Goal: Information Seeking & Learning: Learn about a topic

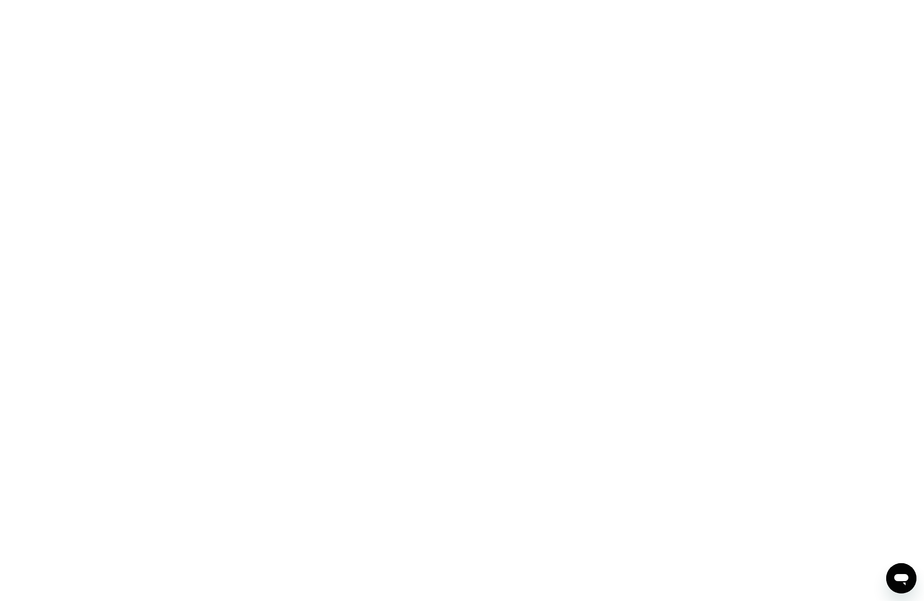
click at [277, 145] on div at bounding box center [462, 300] width 924 height 601
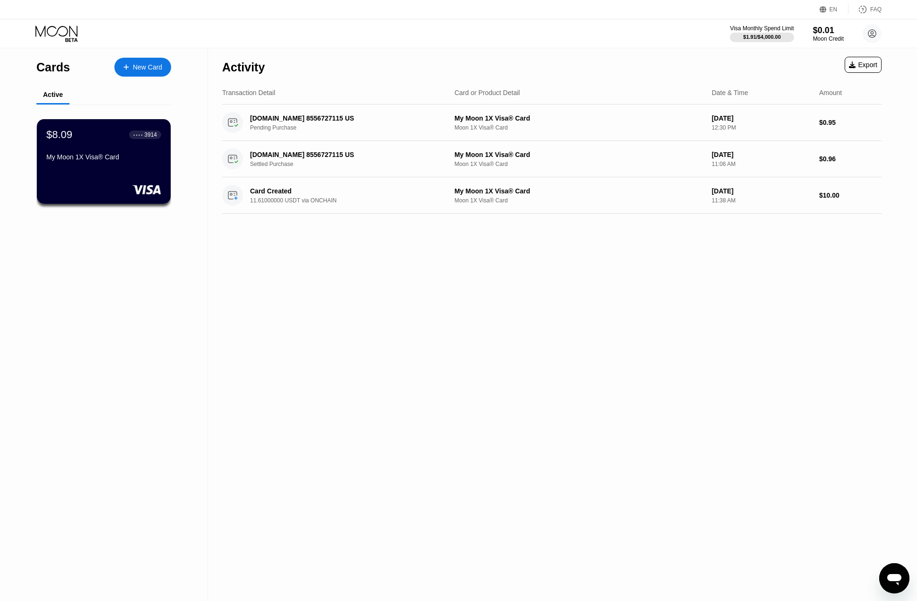
click at [533, 215] on div "Activity Export Transaction Detail Card or Product Detail Date & Time Amount re…" at bounding box center [552, 324] width 688 height 553
click at [114, 158] on div "My Moon 1X Visa® Card" at bounding box center [104, 157] width 116 height 8
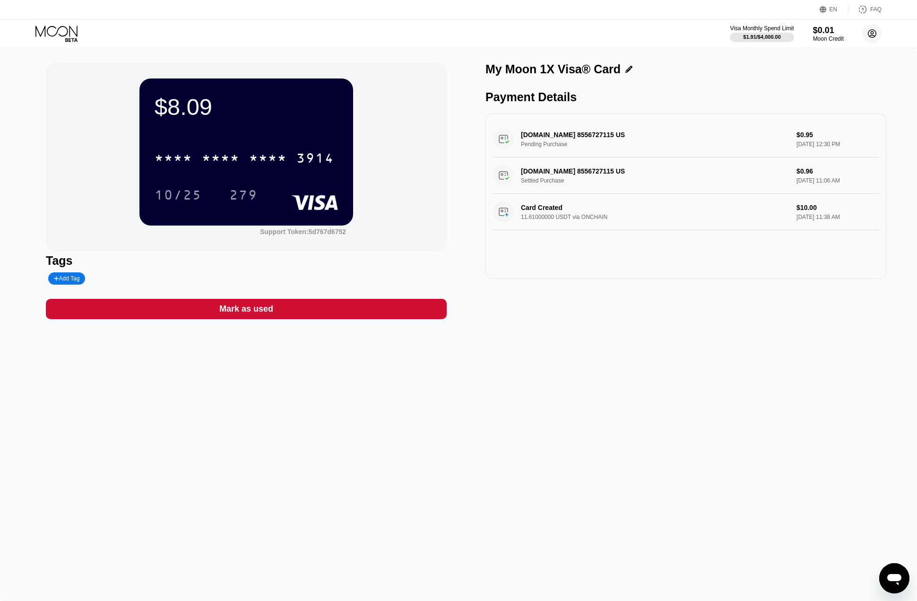
click at [874, 35] on icon at bounding box center [872, 33] width 5 height 5
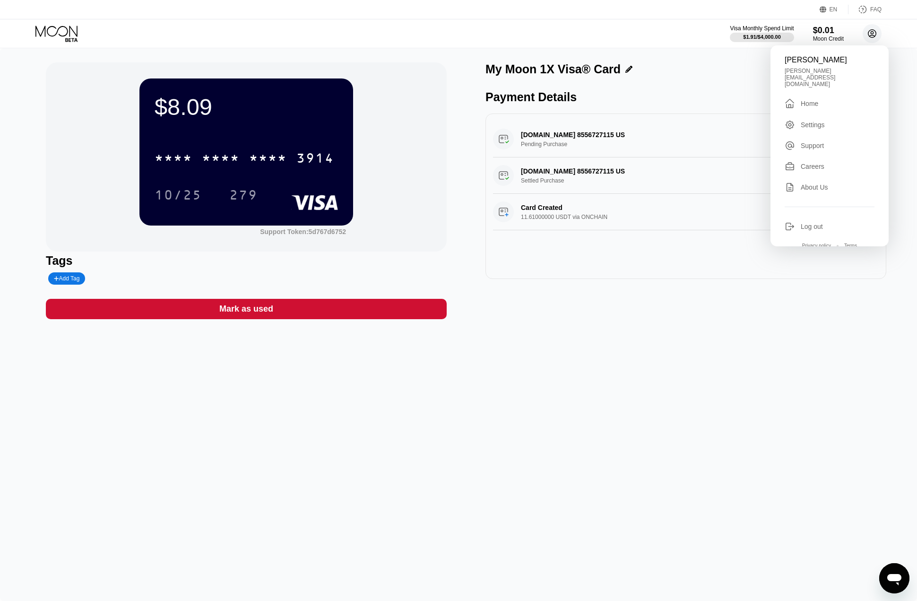
click at [871, 34] on circle at bounding box center [872, 33] width 19 height 19
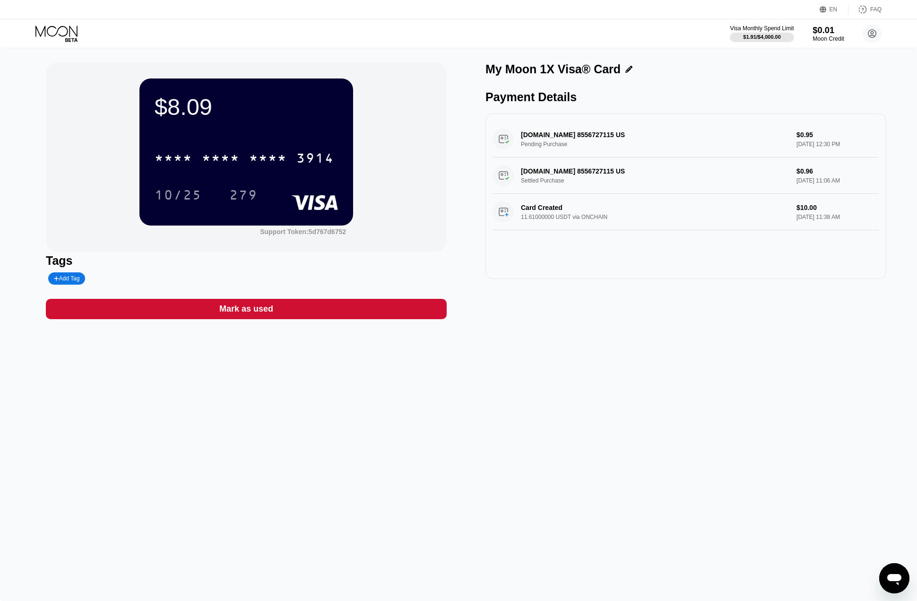
click at [820, 31] on div "$0.01" at bounding box center [829, 30] width 32 height 10
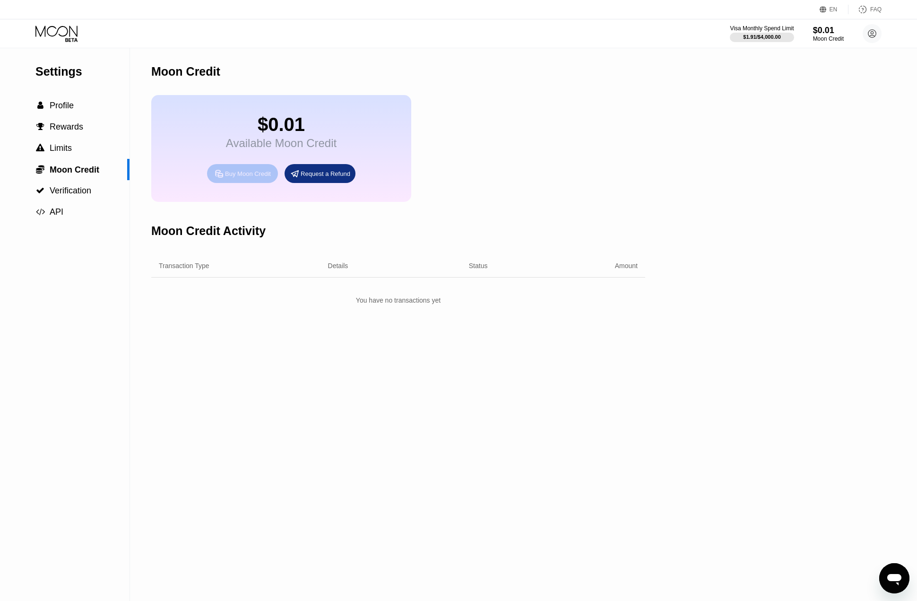
click at [239, 176] on div "Buy Moon Credit" at bounding box center [248, 174] width 46 height 8
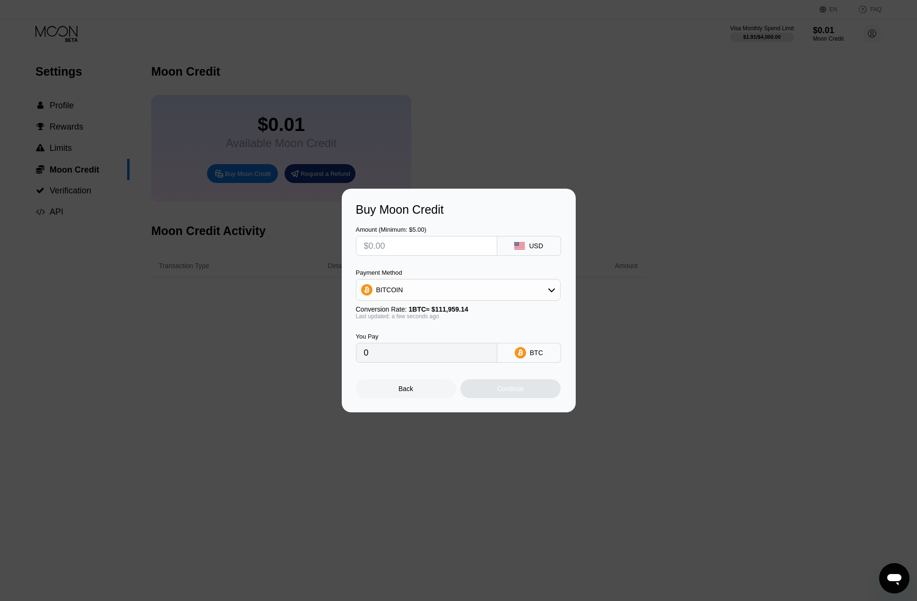
click at [542, 294] on div "BITCOIN" at bounding box center [458, 289] width 204 height 19
click at [527, 350] on div "BTC" at bounding box center [529, 353] width 64 height 20
click at [538, 287] on div "BITCOIN" at bounding box center [458, 289] width 204 height 19
click at [416, 335] on span "USDT on TRON" at bounding box center [403, 337] width 48 height 8
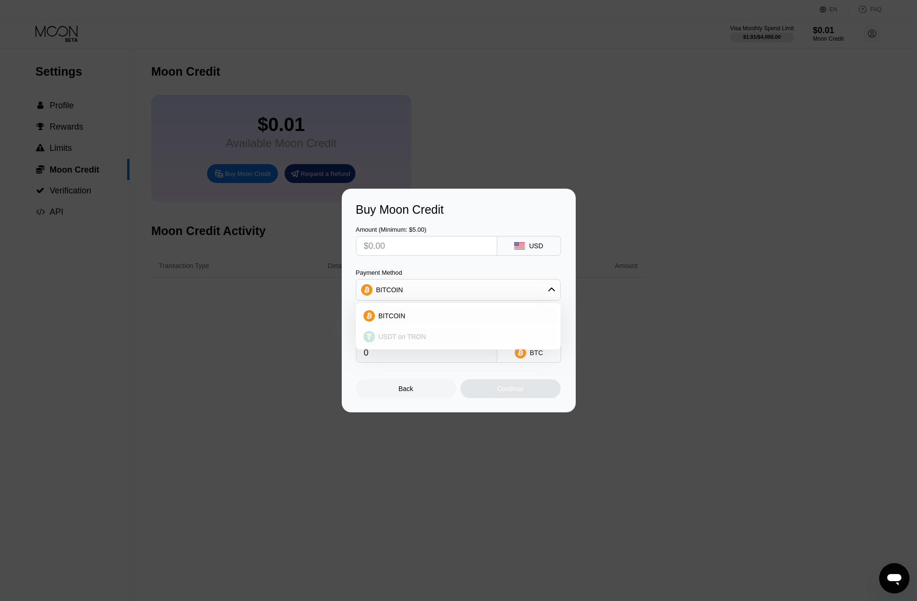
type input "0.00"
click at [407, 243] on input "text" at bounding box center [426, 245] width 125 height 19
type input "$1"
type input "1.01"
type input "$10"
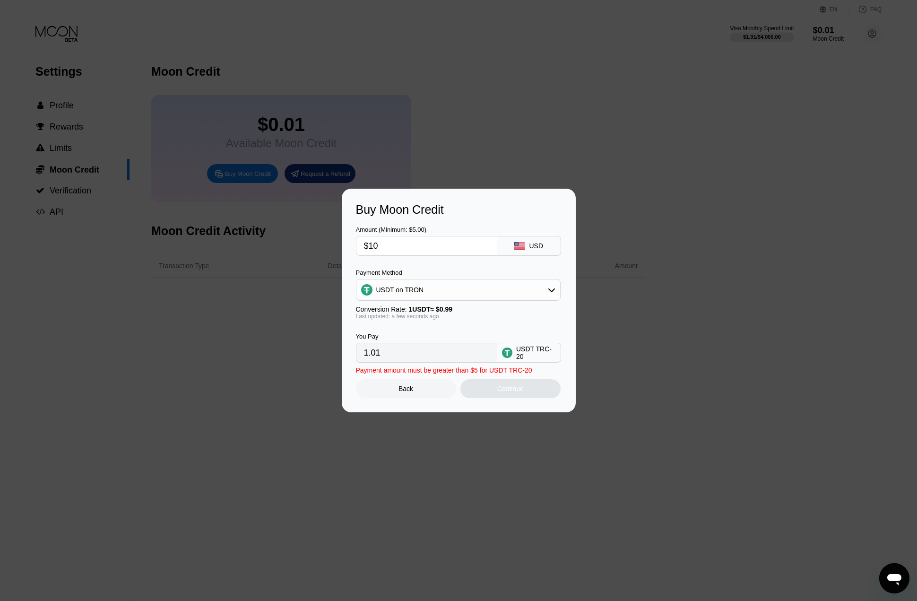
type input "10.10"
type input "$100"
type input "101.01"
type input "$100"
click at [525, 318] on div "Last updated: a few seconds ago" at bounding box center [458, 316] width 205 height 7
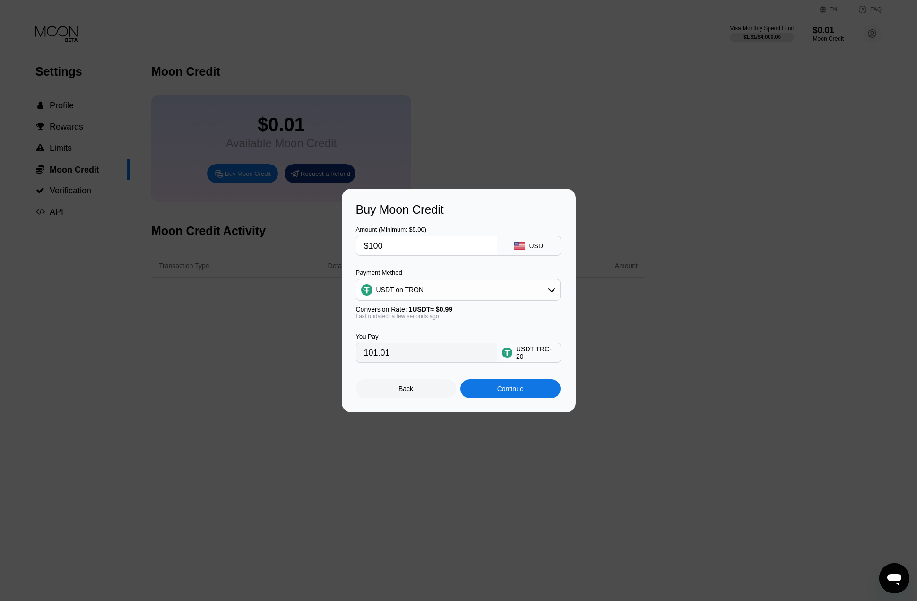
click at [410, 388] on div "Back" at bounding box center [406, 389] width 15 height 8
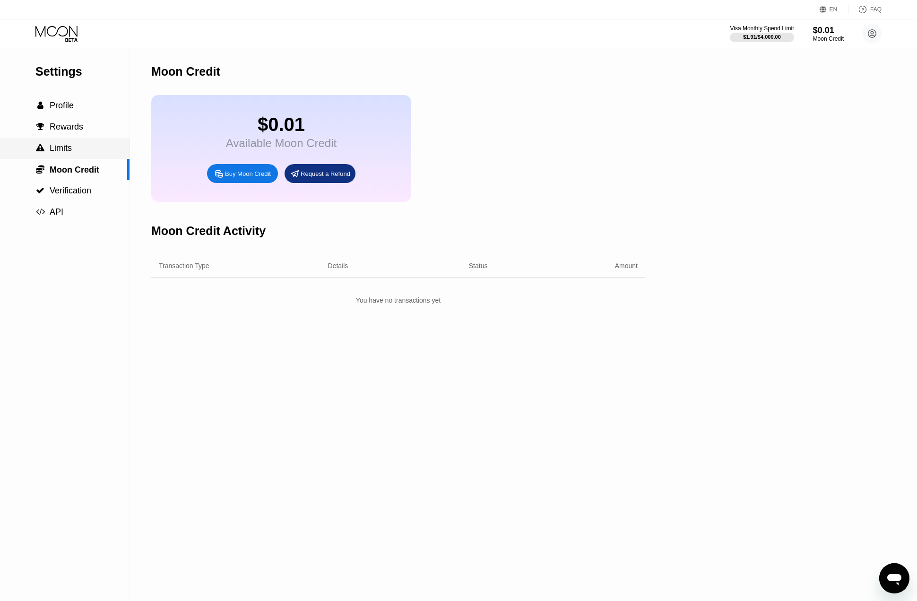
click at [60, 153] on span "Limits" at bounding box center [61, 147] width 22 height 9
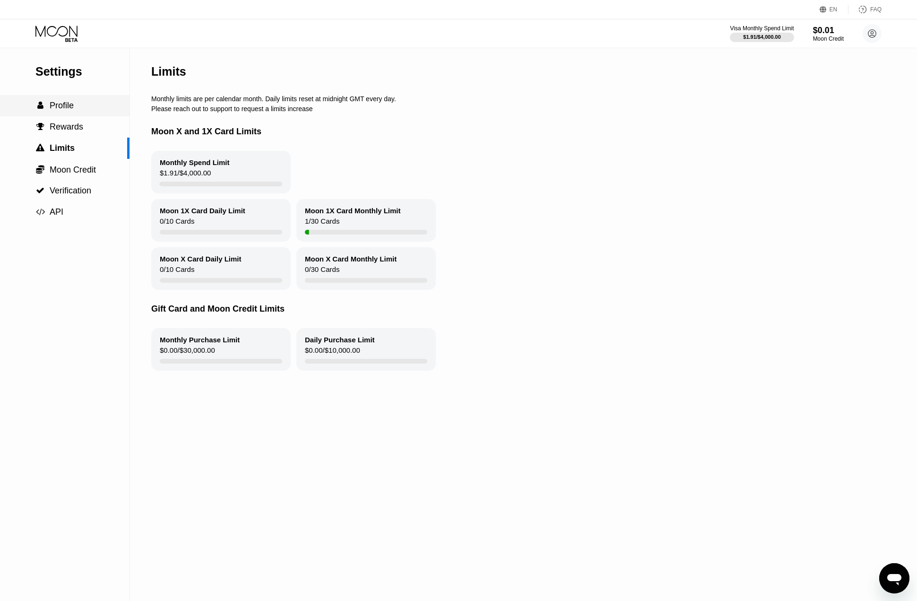
click at [64, 104] on span "Profile" at bounding box center [62, 105] width 24 height 9
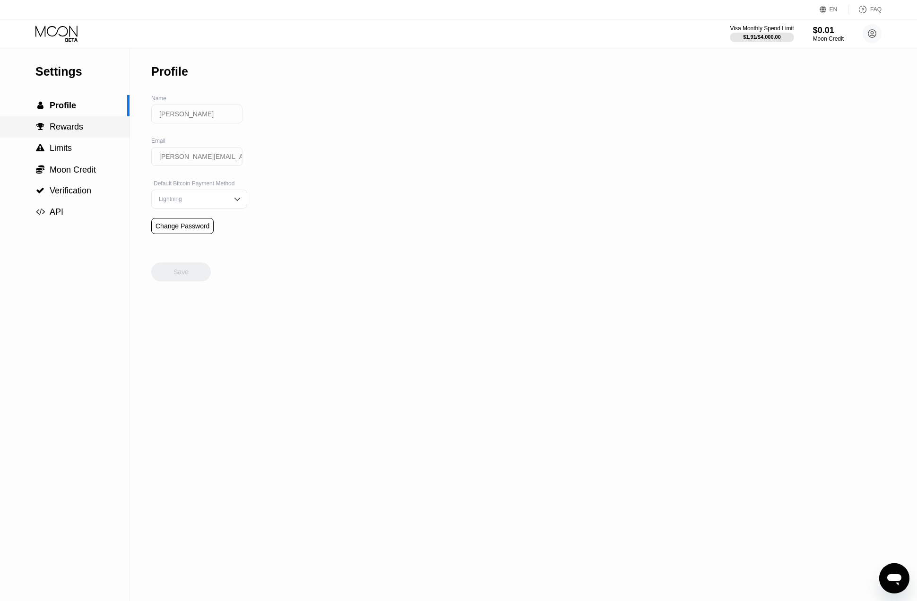
click at [69, 125] on span "Rewards" at bounding box center [67, 126] width 34 height 9
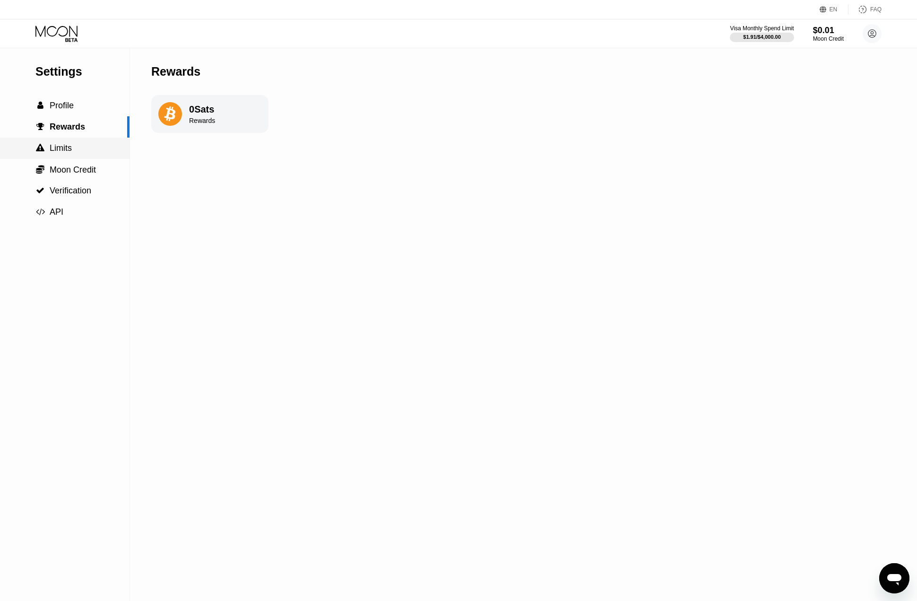
click at [62, 145] on span "Limits" at bounding box center [61, 147] width 22 height 9
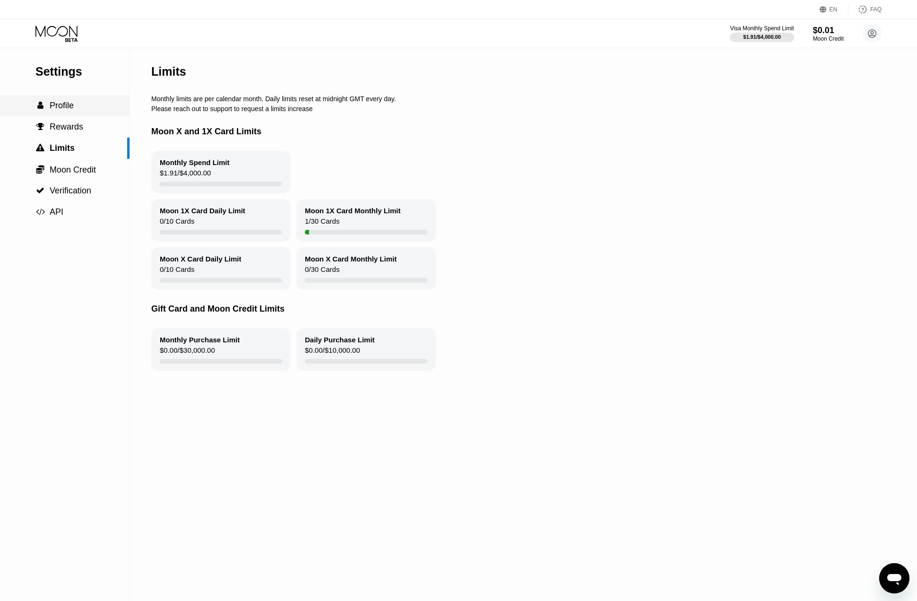
click at [67, 106] on span "Profile" at bounding box center [62, 105] width 24 height 9
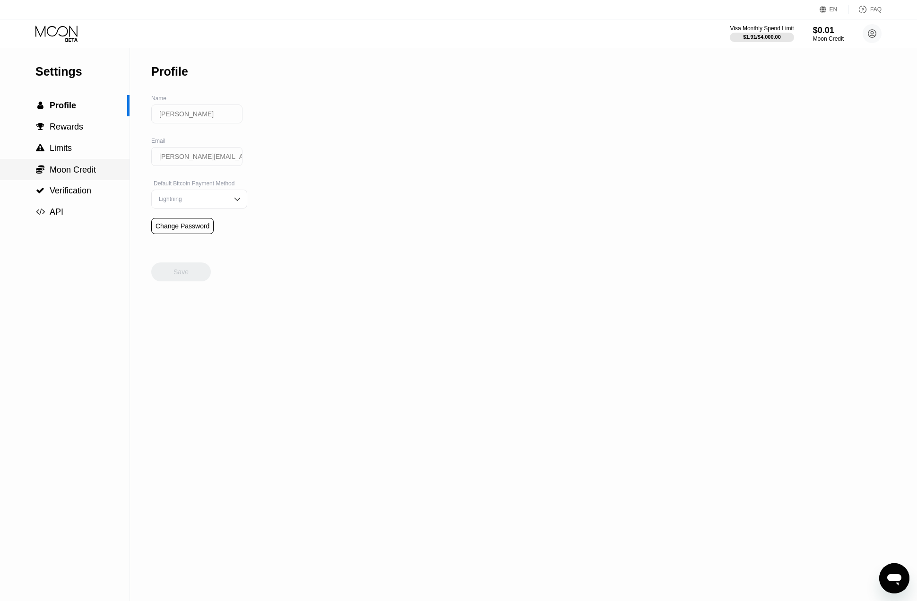
click at [56, 165] on span "Moon Credit" at bounding box center [73, 169] width 46 height 9
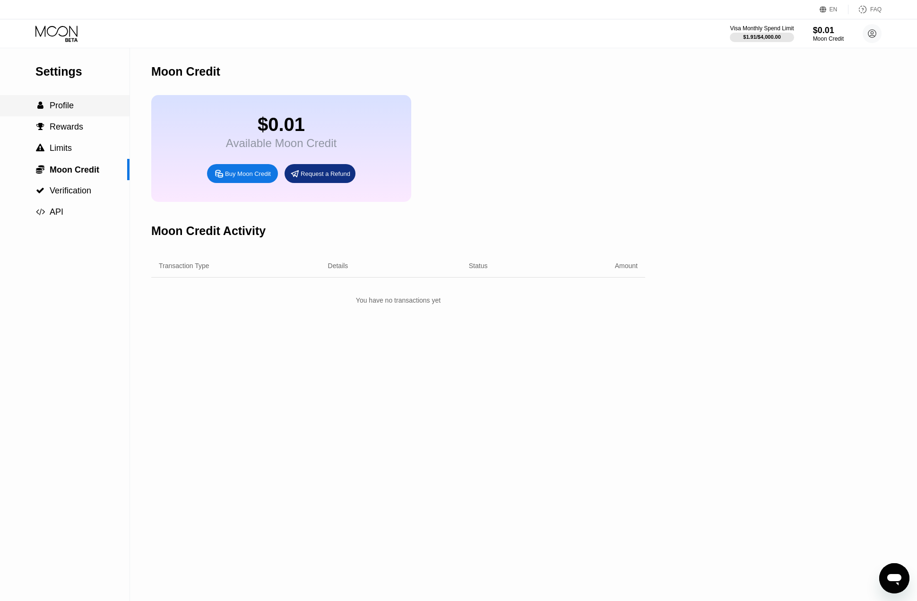
click at [66, 107] on span "Profile" at bounding box center [62, 105] width 24 height 9
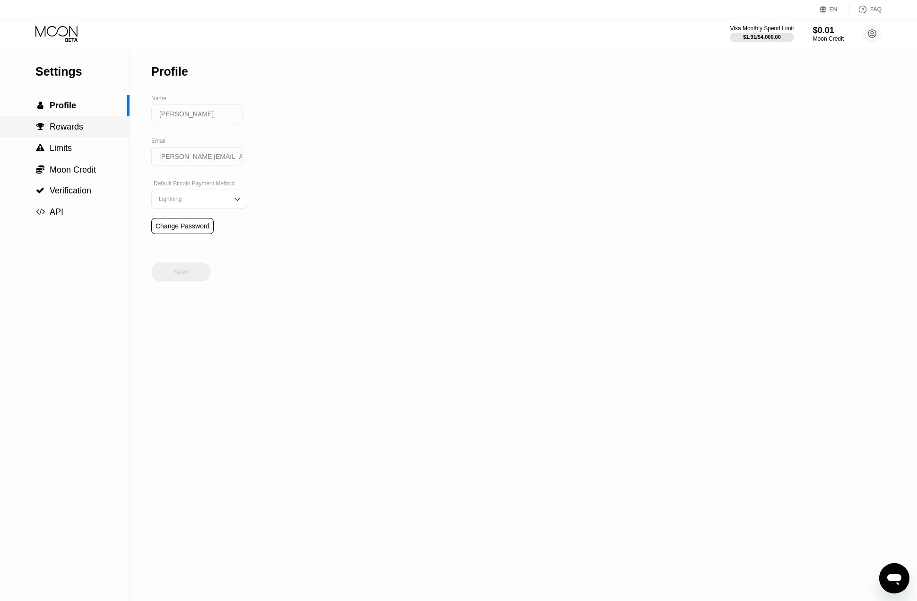
click at [68, 130] on span "Rewards" at bounding box center [67, 126] width 34 height 9
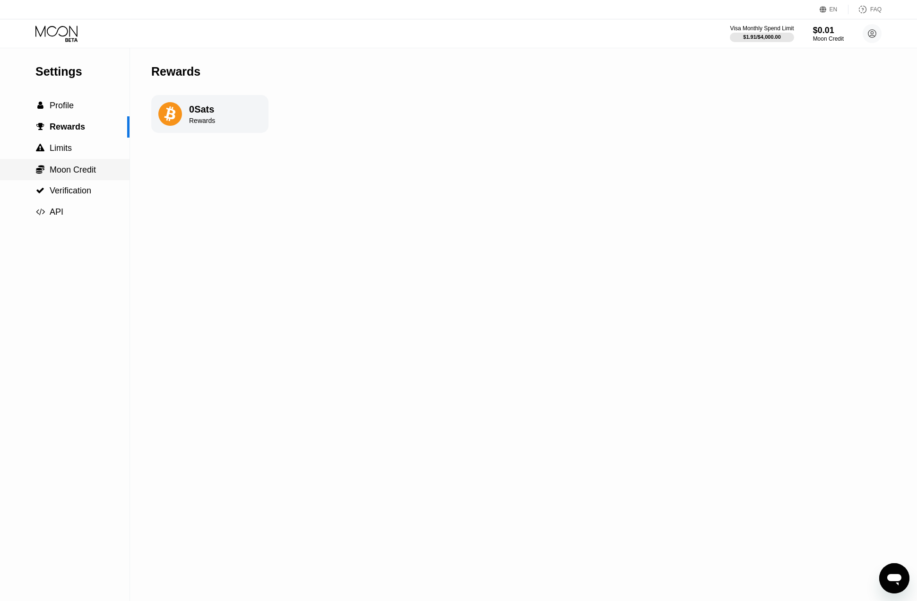
click at [72, 172] on span "Moon Credit" at bounding box center [73, 169] width 46 height 9
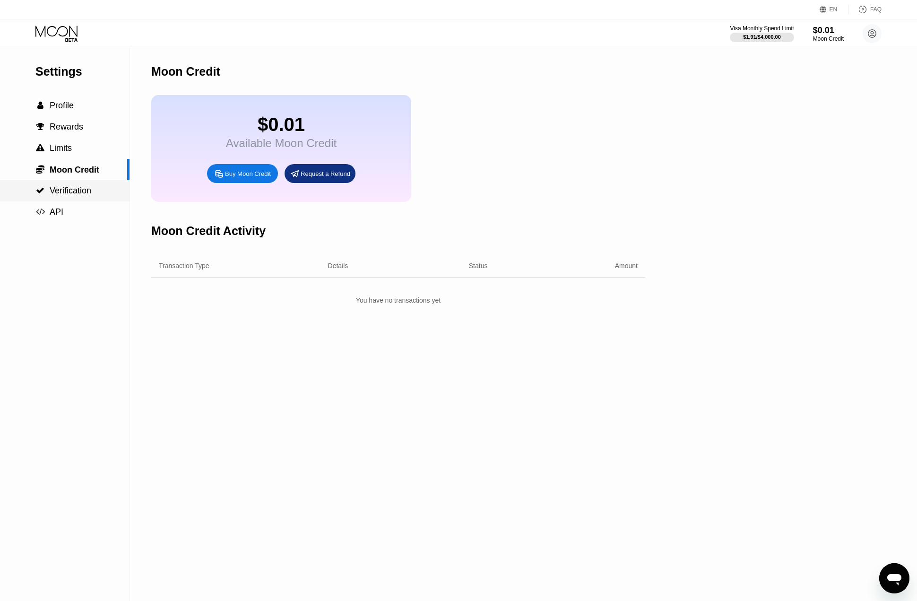
click at [69, 187] on span "Verification" at bounding box center [71, 190] width 42 height 9
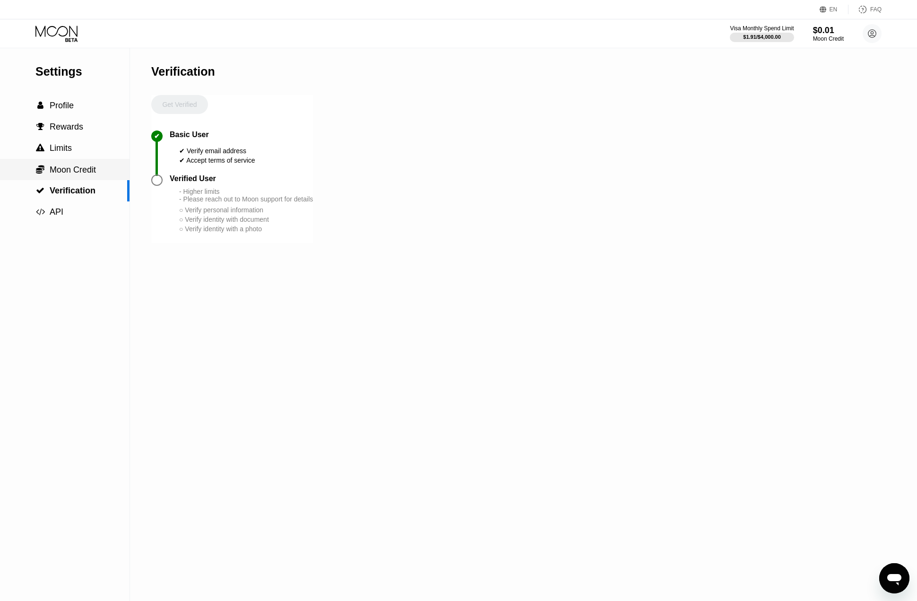
click at [71, 176] on div " Moon Credit" at bounding box center [65, 169] width 130 height 21
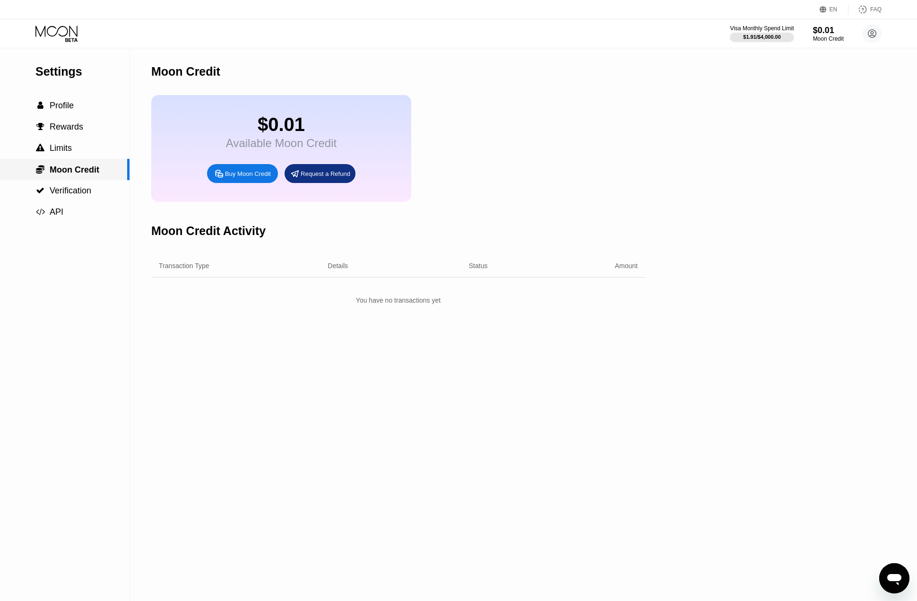
click at [83, 143] on div " Limits" at bounding box center [65, 148] width 130 height 10
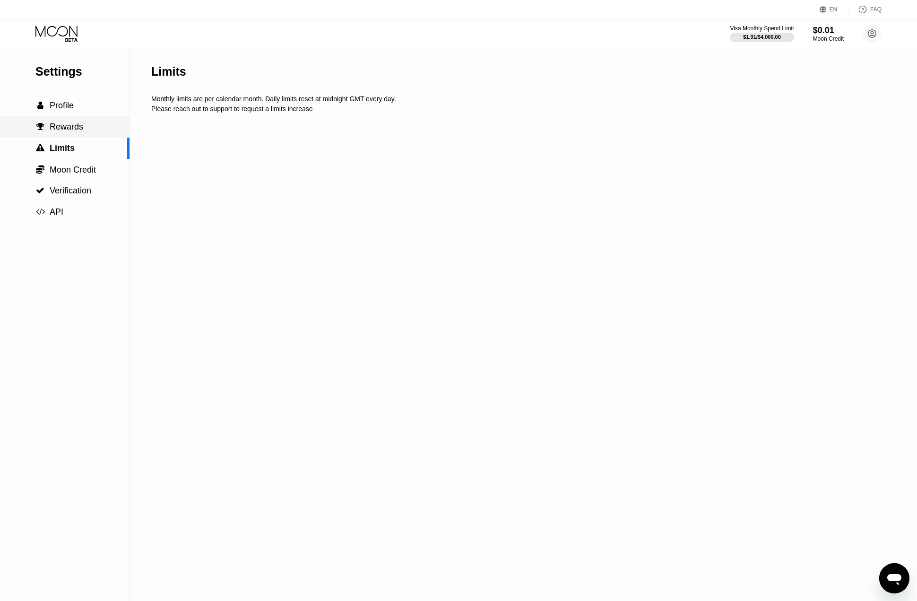
click at [69, 99] on div " Profile" at bounding box center [65, 105] width 130 height 21
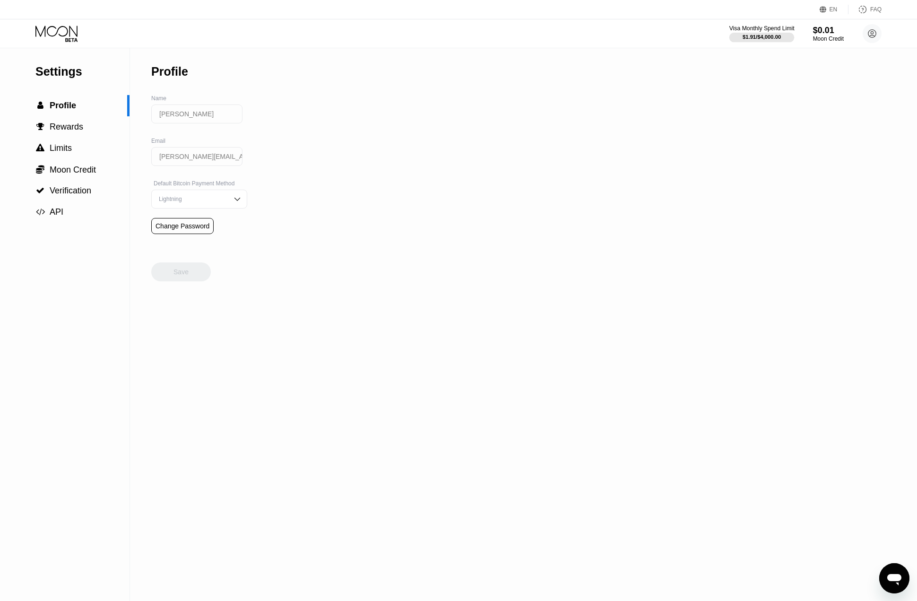
click at [754, 34] on div at bounding box center [761, 37] width 65 height 9
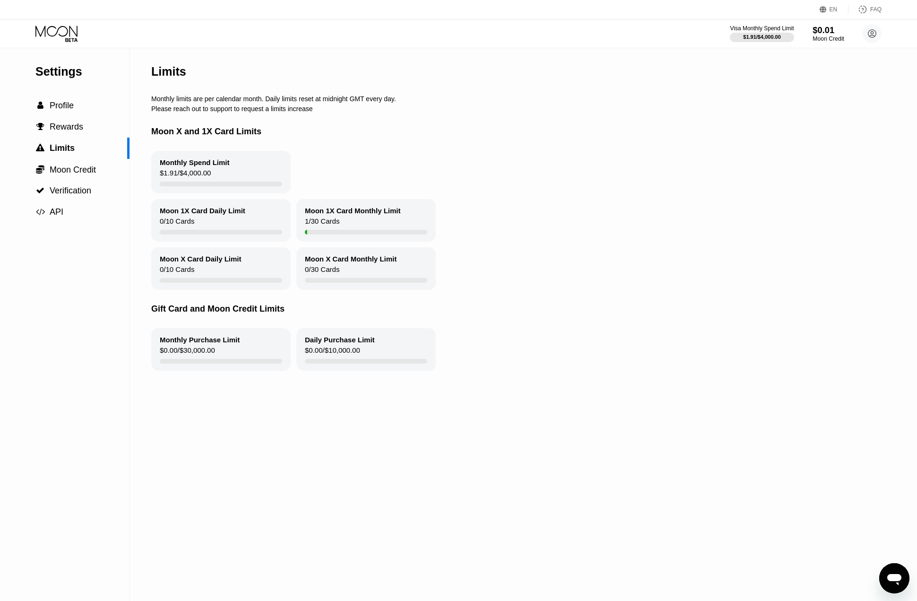
click at [832, 36] on div "Moon Credit" at bounding box center [829, 38] width 32 height 7
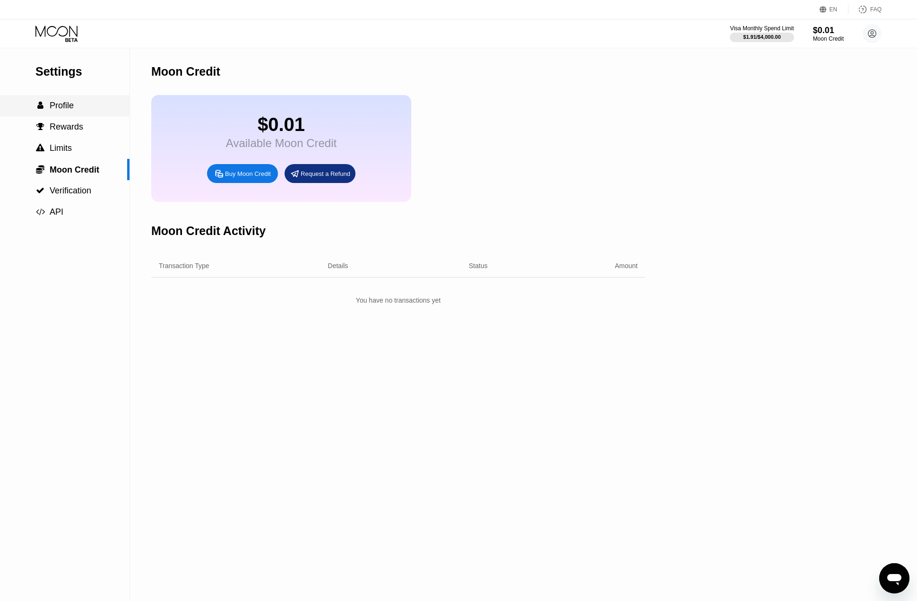
click at [76, 109] on div " Profile" at bounding box center [65, 106] width 130 height 10
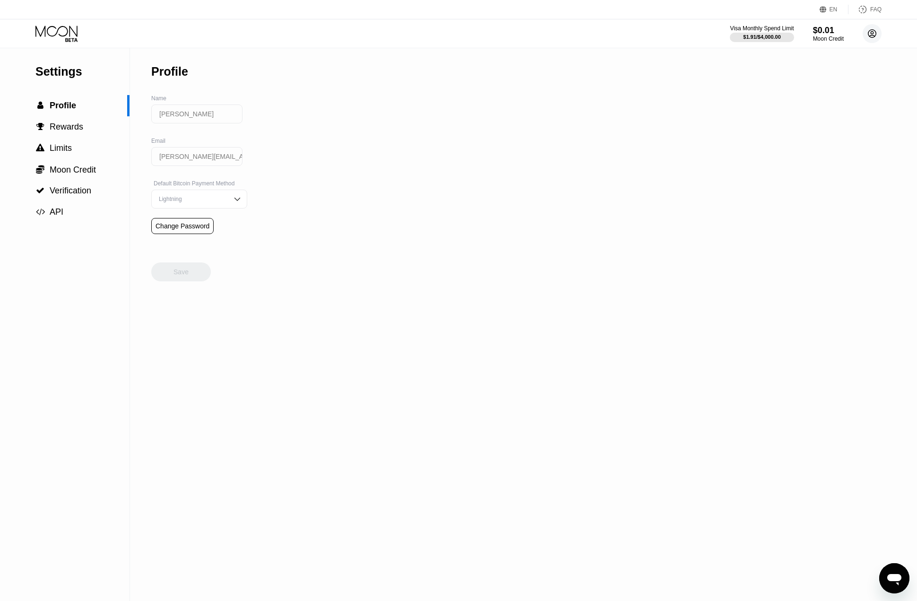
click at [878, 35] on circle at bounding box center [872, 33] width 19 height 19
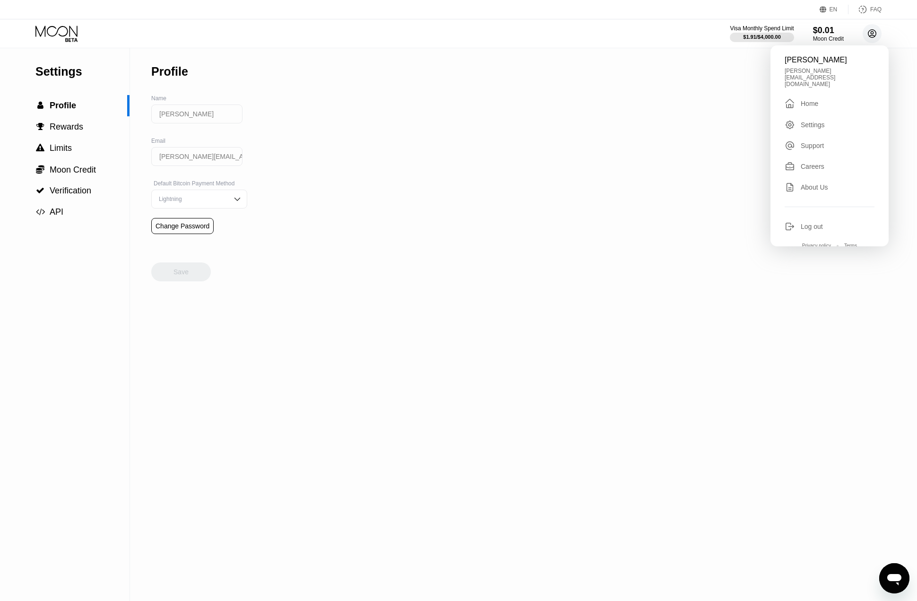
click at [875, 36] on icon at bounding box center [872, 33] width 5 height 5
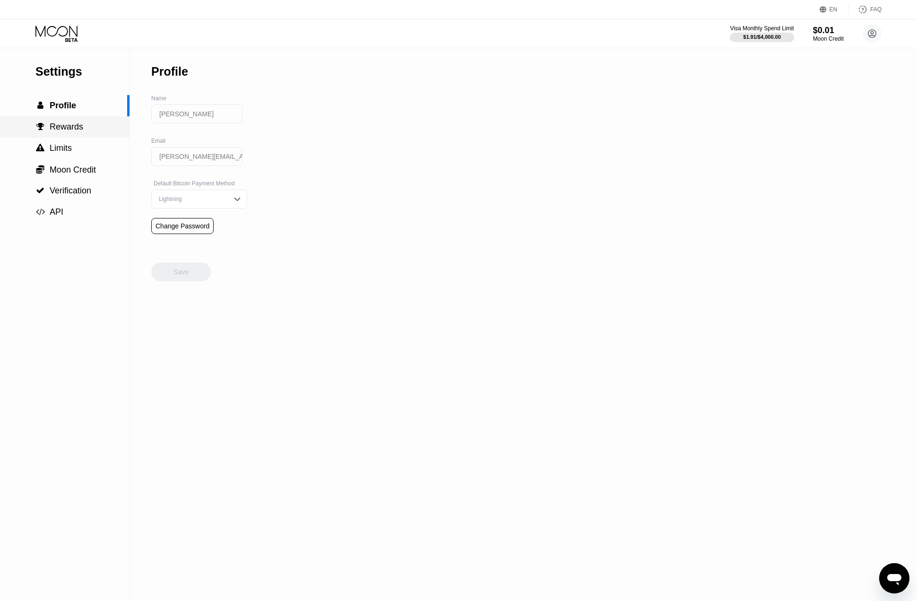
click at [92, 130] on div " Rewards" at bounding box center [65, 127] width 130 height 10
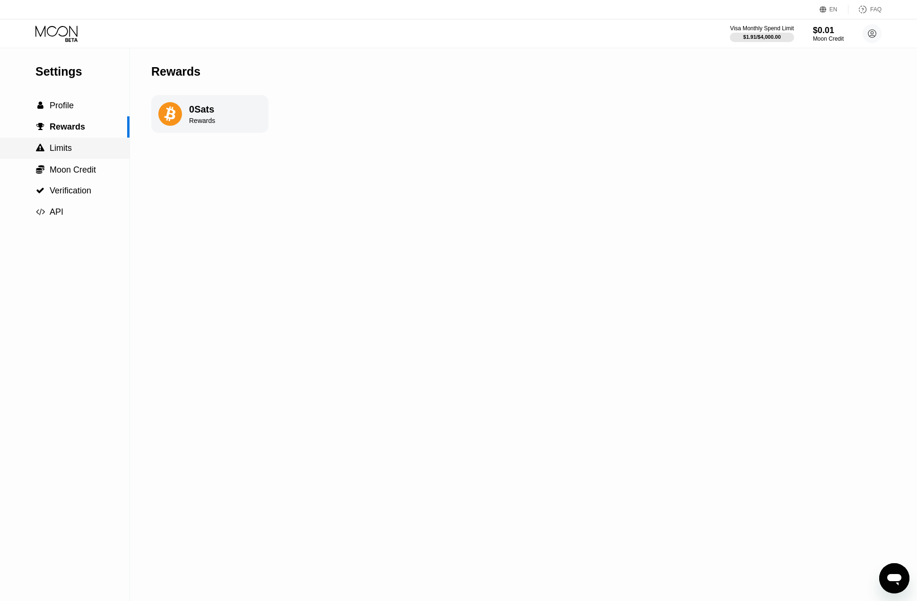
click at [77, 144] on div " Limits" at bounding box center [65, 148] width 130 height 10
click at [62, 187] on span "Verification" at bounding box center [71, 190] width 42 height 9
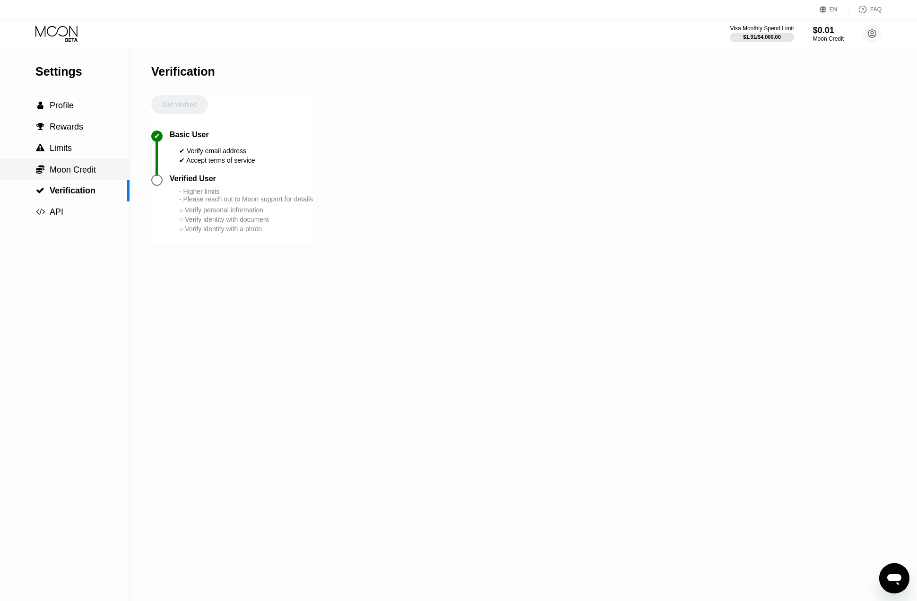
click at [72, 170] on span "Moon Credit" at bounding box center [73, 169] width 46 height 9
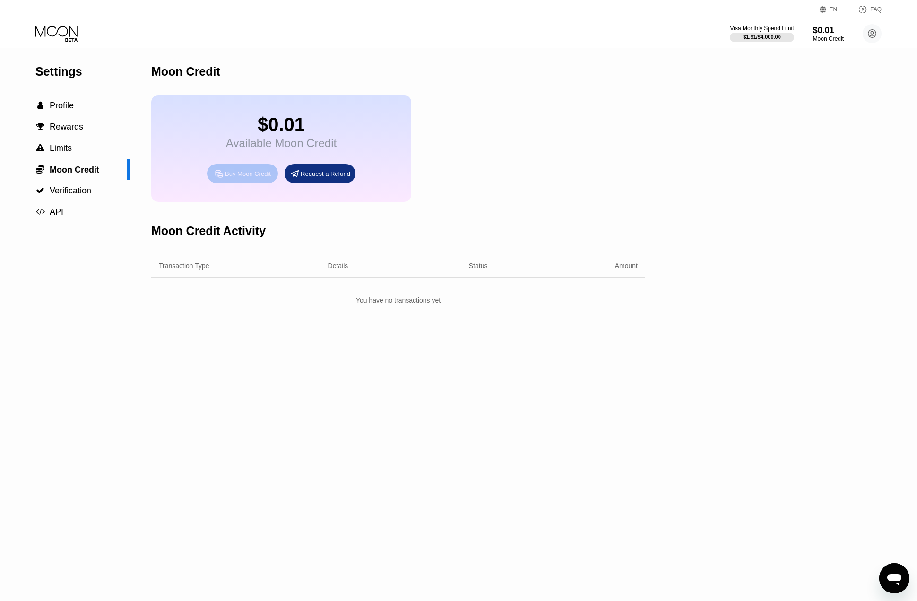
click at [238, 171] on div "Buy Moon Credit" at bounding box center [248, 174] width 46 height 8
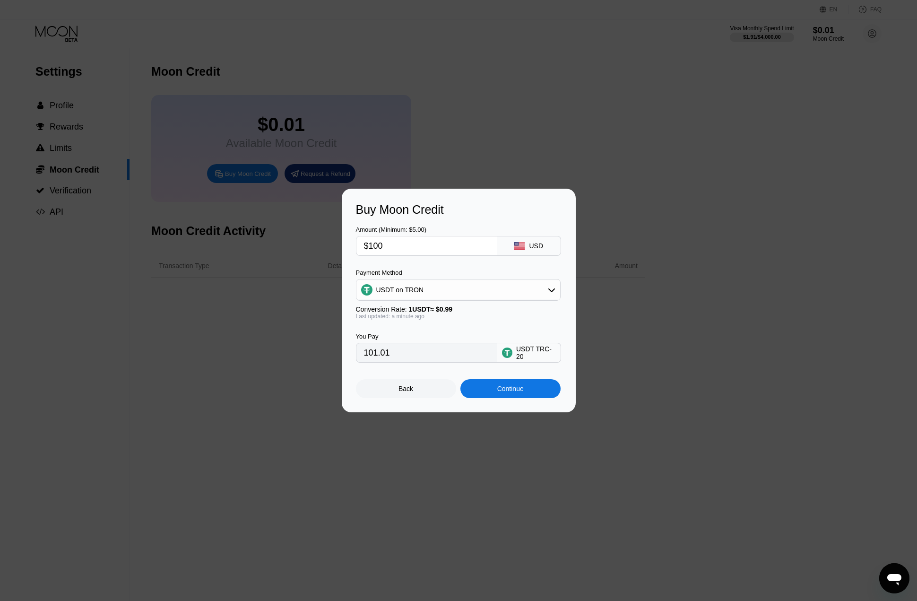
click at [401, 390] on div "Back" at bounding box center [406, 389] width 15 height 8
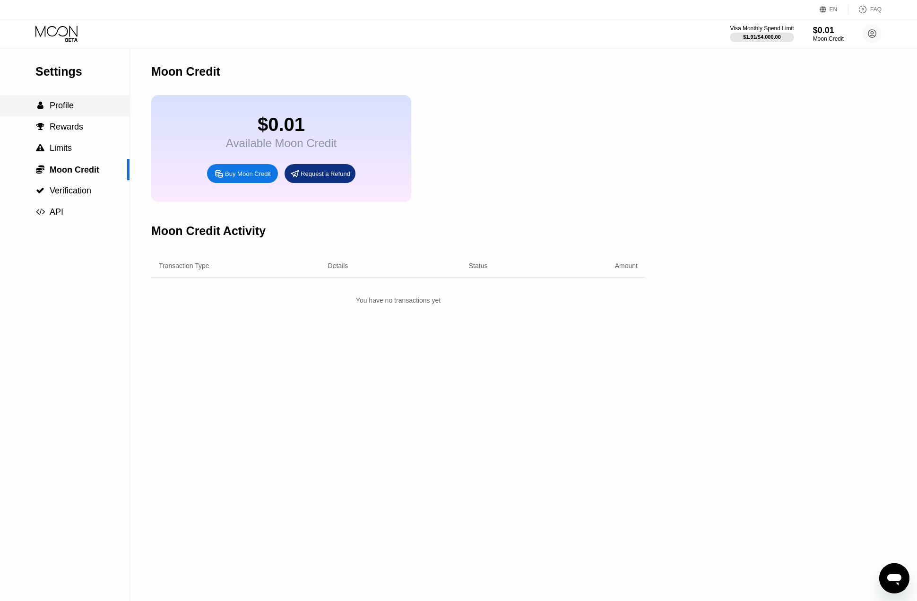
click at [53, 109] on span "Profile" at bounding box center [62, 105] width 24 height 9
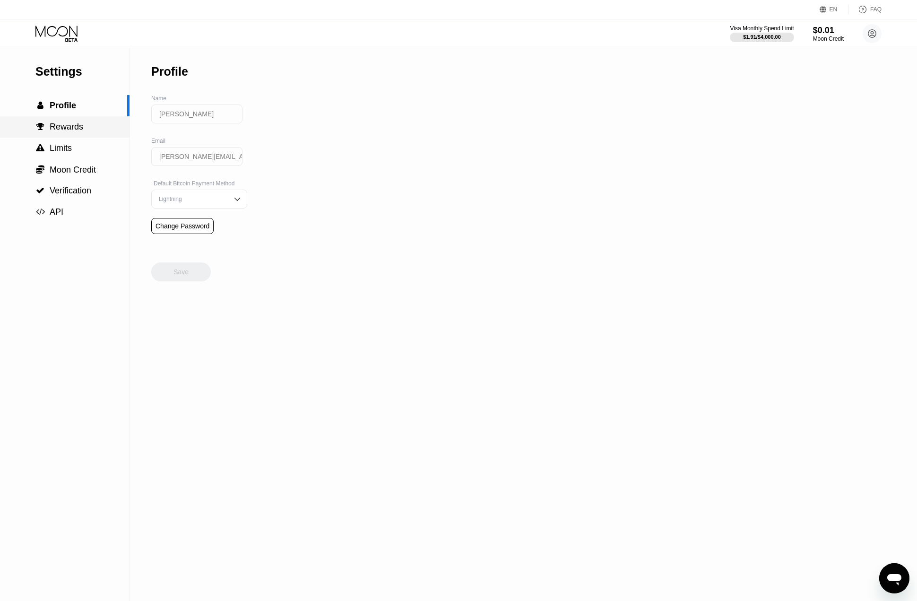
click at [76, 124] on span "Rewards" at bounding box center [67, 126] width 34 height 9
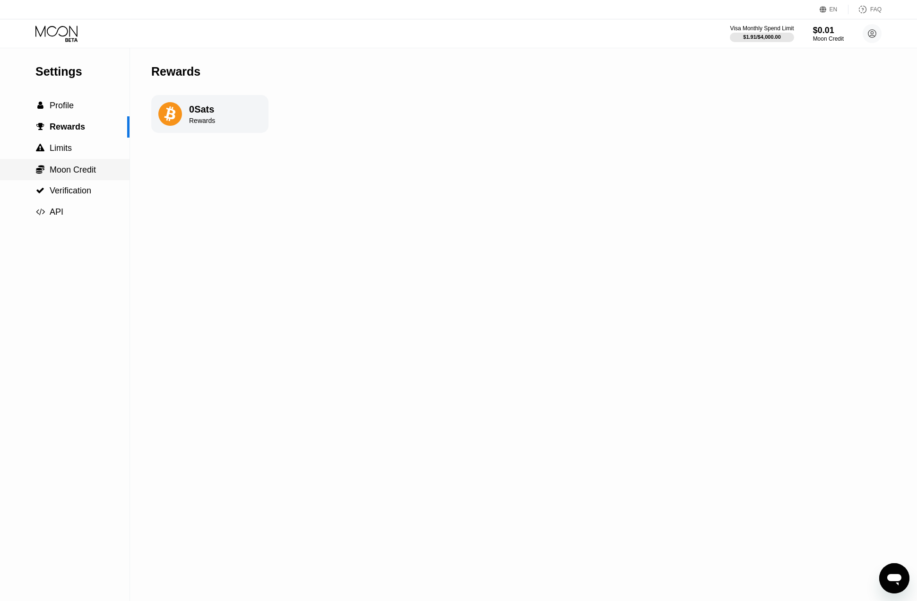
click at [63, 160] on div " Moon Credit" at bounding box center [65, 169] width 130 height 21
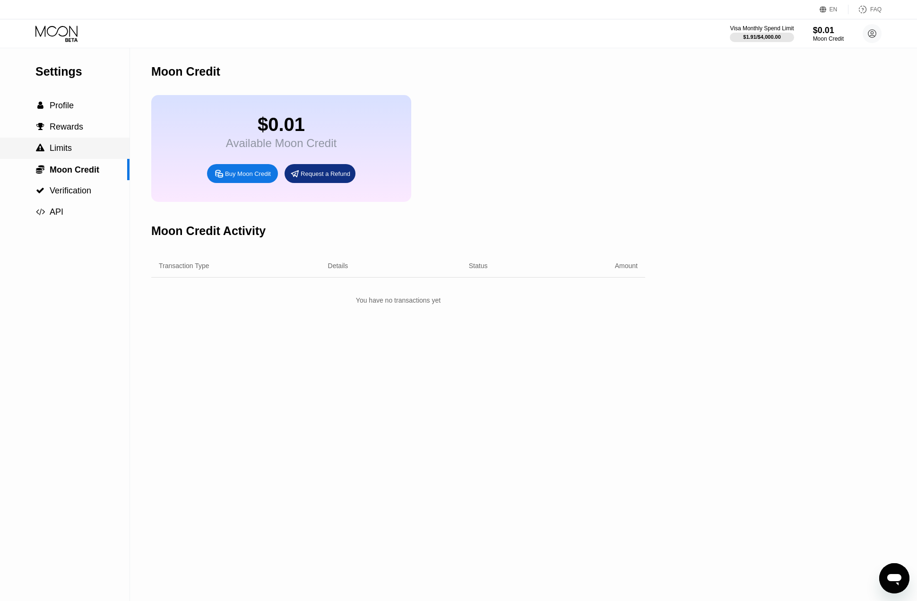
click at [60, 150] on span "Limits" at bounding box center [61, 147] width 22 height 9
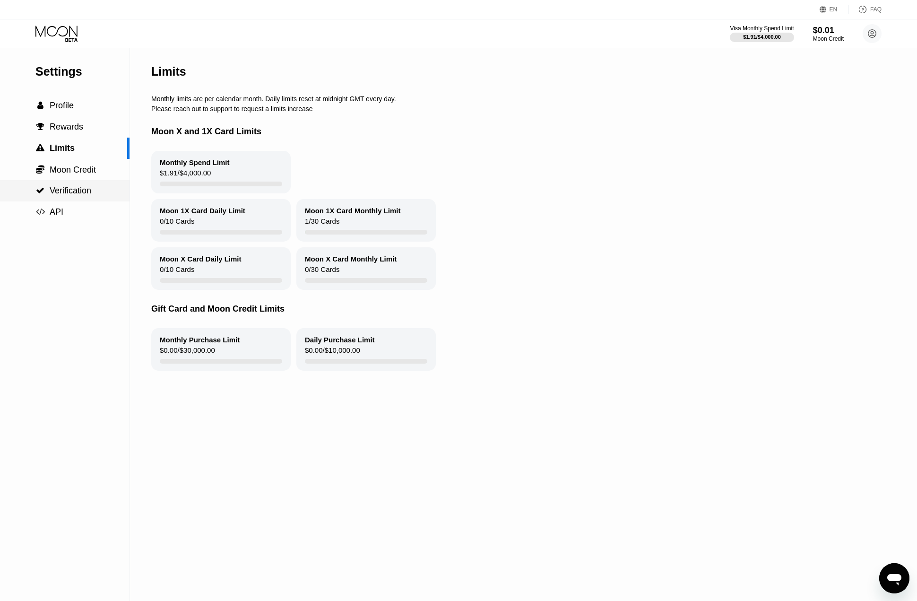
click at [58, 188] on span "Verification" at bounding box center [71, 190] width 42 height 9
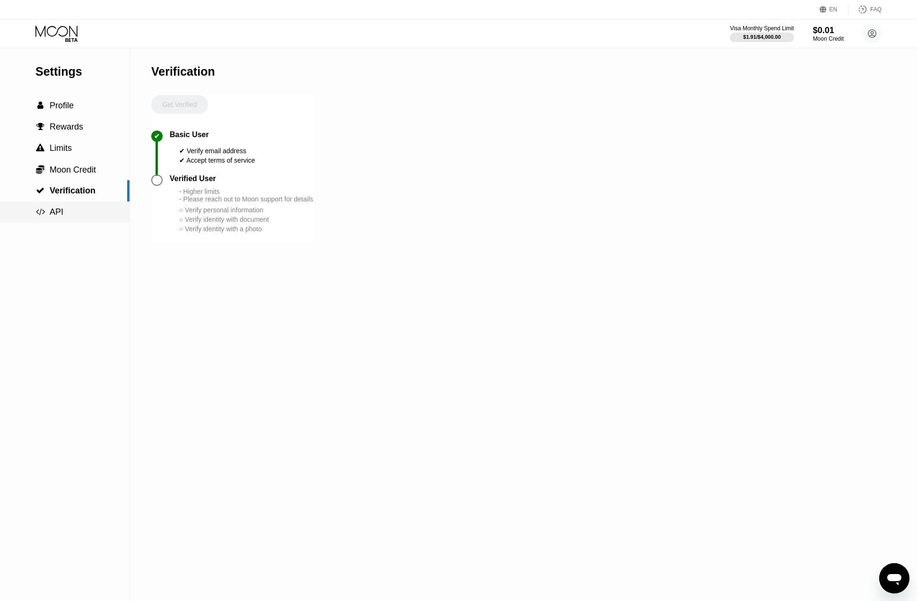
click at [55, 217] on div " API" at bounding box center [65, 211] width 130 height 21
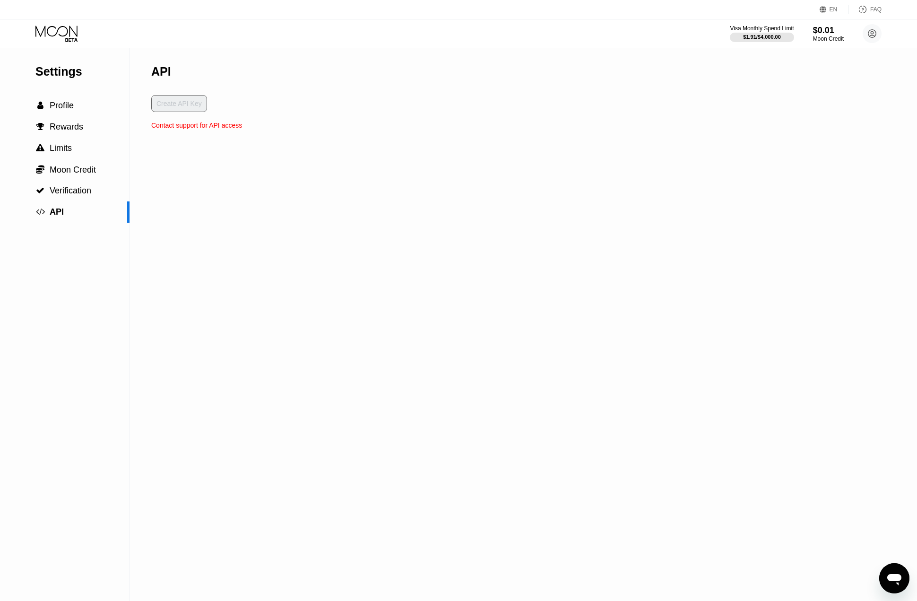
click at [53, 41] on icon at bounding box center [57, 34] width 44 height 17
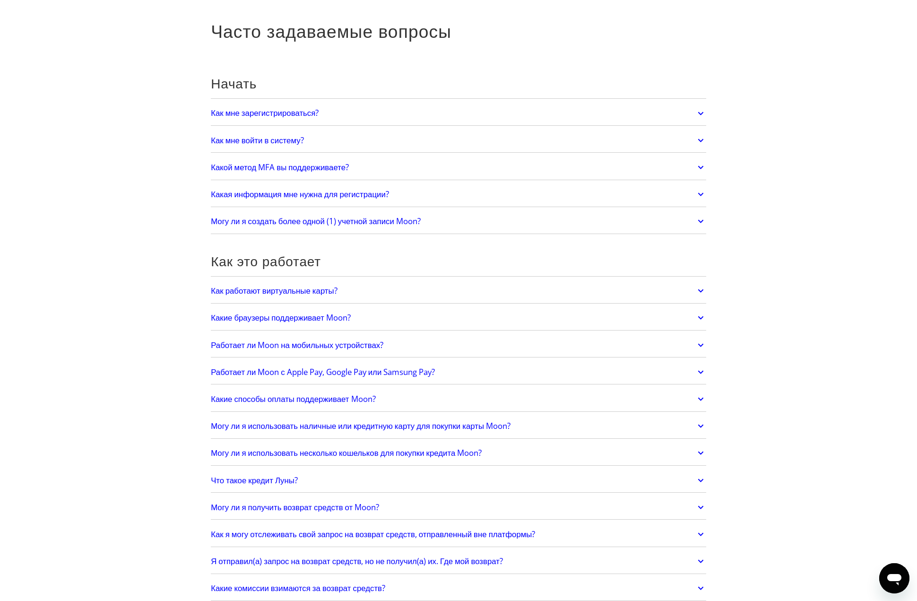
scroll to position [87, 0]
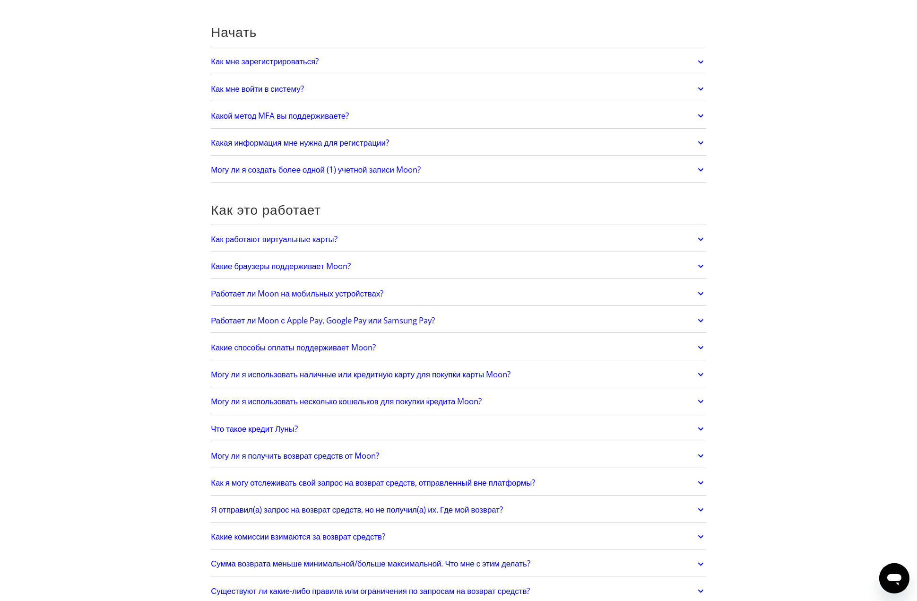
click at [696, 425] on icon at bounding box center [700, 428] width 11 height 17
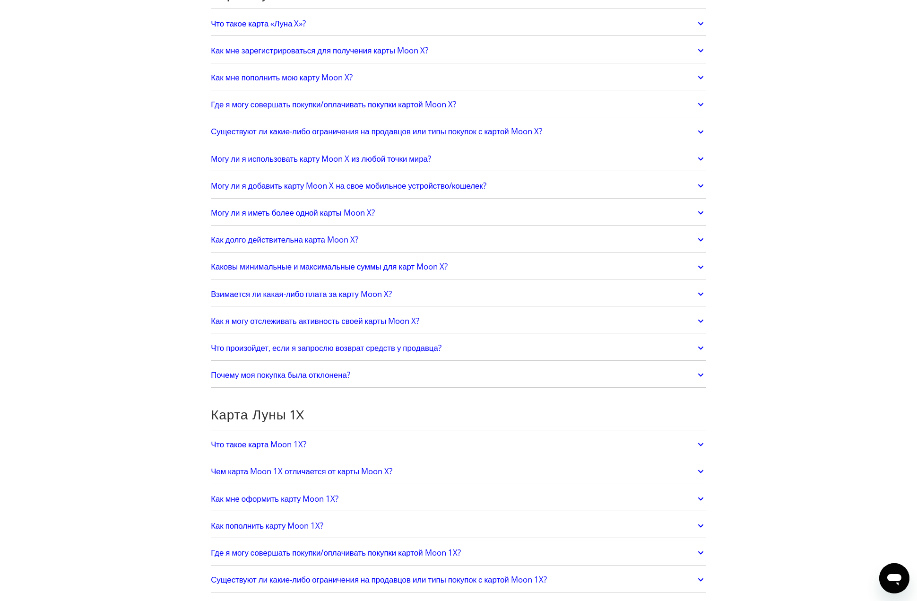
scroll to position [762, 0]
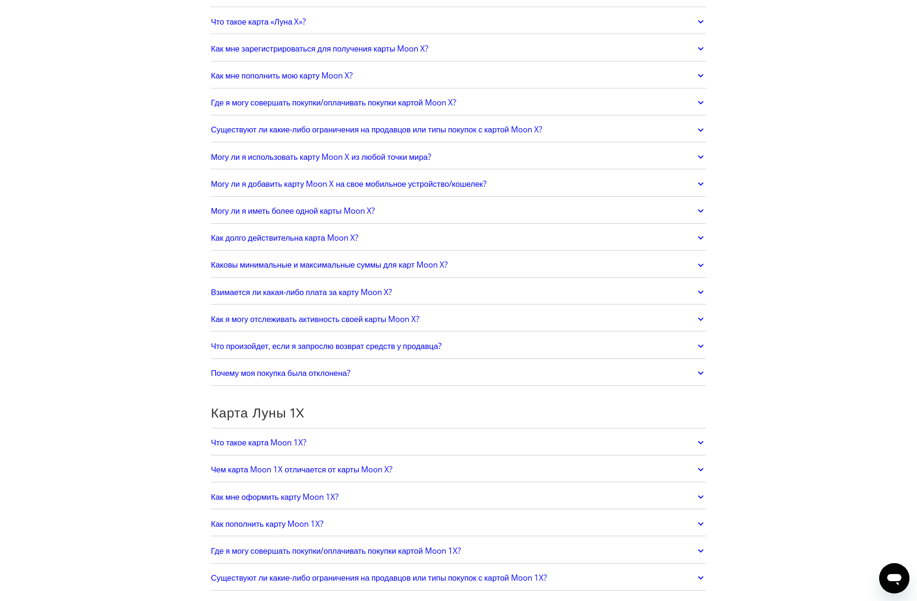
click at [706, 471] on icon at bounding box center [700, 469] width 11 height 17
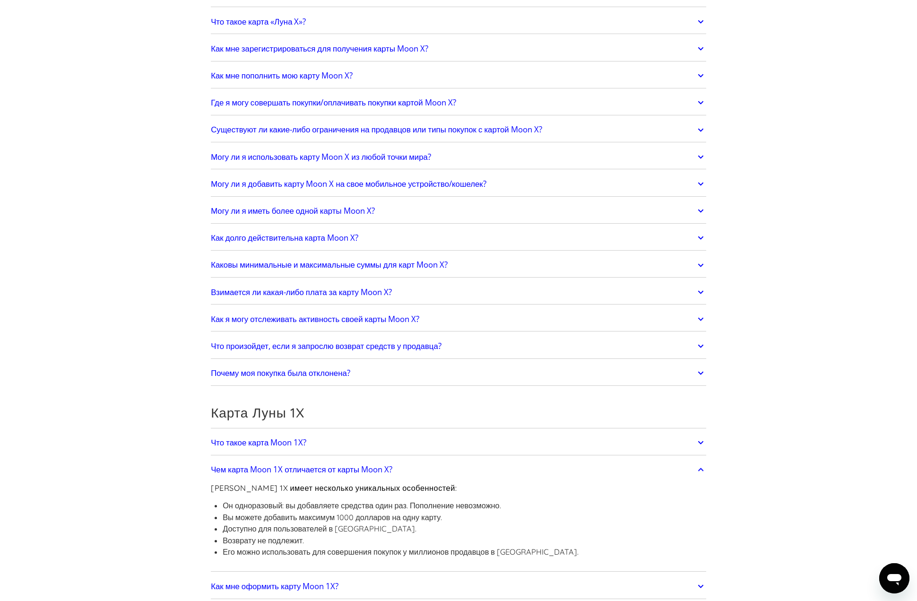
scroll to position [749, 0]
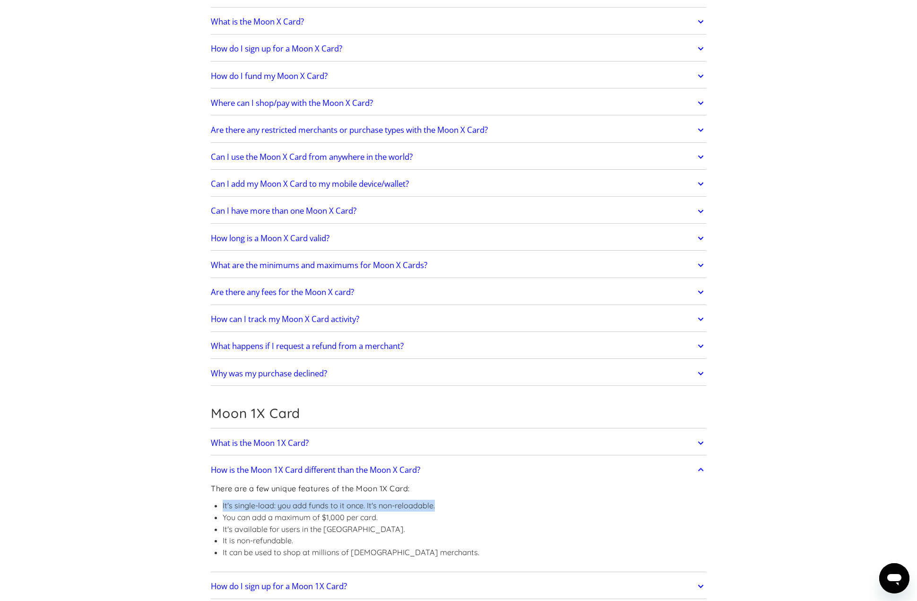
drag, startPoint x: 457, startPoint y: 504, endPoint x: 184, endPoint y: 507, distance: 273.2
click at [184, 507] on section "Frequently Asked Questions Get Started How do I sign up? Head to [DOMAIN_NAME][…" at bounding box center [458, 479] width 917 height 2380
copy li "It's single-load: you add funds to it once. It's non-reloadable."
click at [573, 484] on div "There are a few unique features of the Moon 1X Card: It's single-load: you add …" at bounding box center [458, 524] width 495 height 89
click at [431, 501] on li "It's single-load: you add funds to it once. It's non-reloadable." at bounding box center [351, 506] width 257 height 12
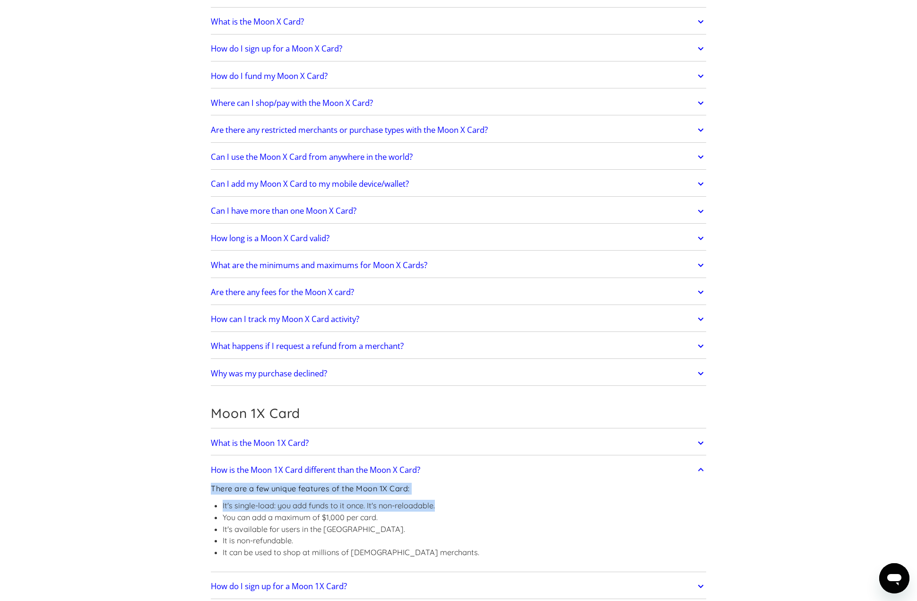
drag, startPoint x: 457, startPoint y: 509, endPoint x: 200, endPoint y: 487, distance: 258.1
click at [200, 487] on div "Frequently Asked Questions Get Started How do I sign up? Head to [DOMAIN_NAME][…" at bounding box center [458, 479] width 523 height 2380
copy div "There are a few unique features of the Moon 1X Card: It's single-load: you add …"
click at [882, 573] on div "Открыть окно обмена сообщениями" at bounding box center [894, 578] width 28 height 28
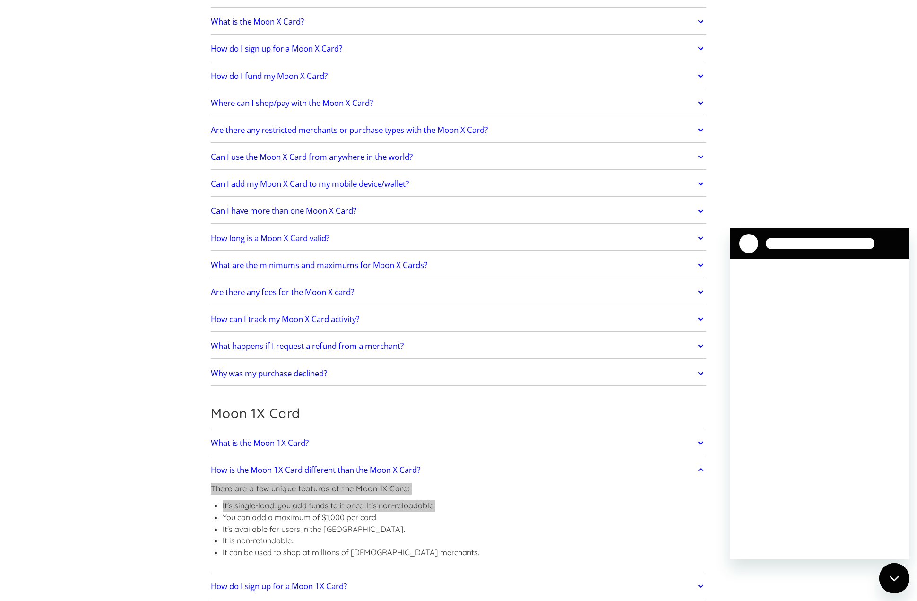
scroll to position [0, 0]
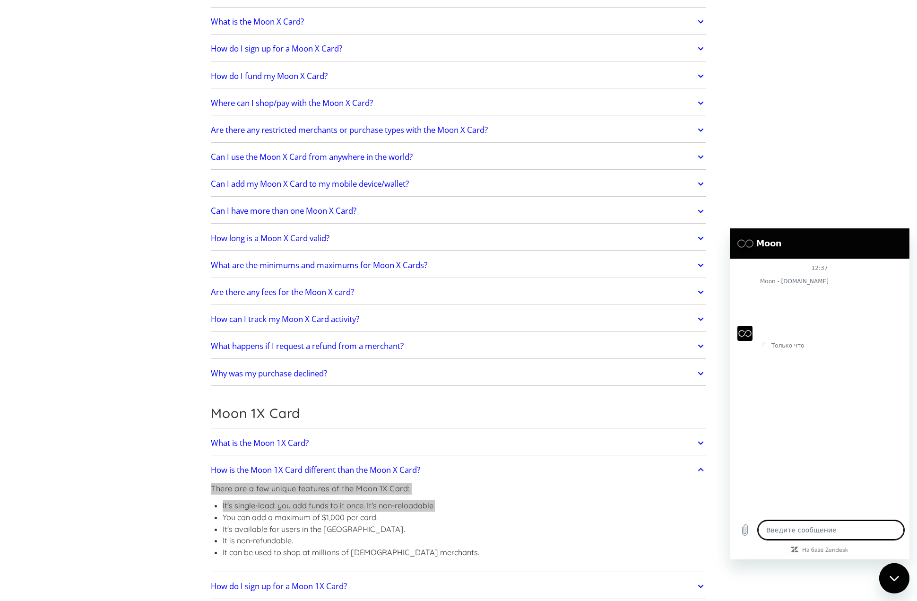
type textarea "x"
